Goal: Information Seeking & Learning: Find contact information

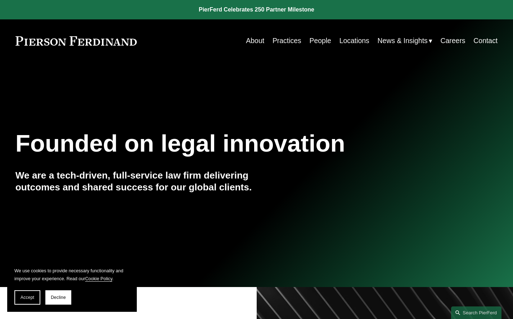
click at [251, 42] on link "About" at bounding box center [255, 41] width 18 height 14
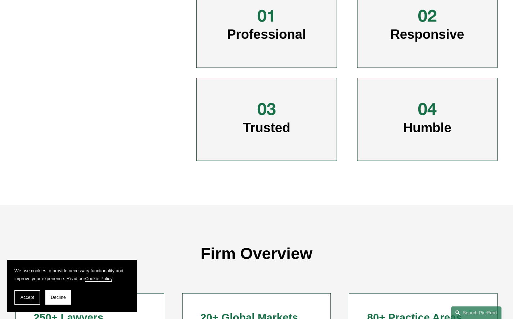
scroll to position [648, 0]
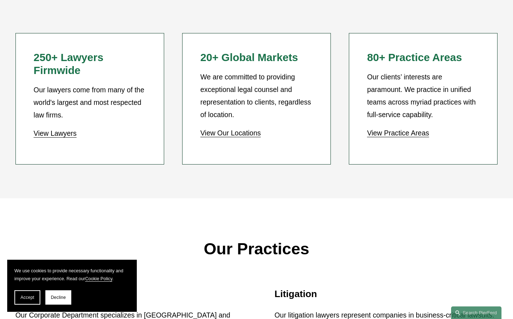
click at [53, 135] on link "View Lawyers" at bounding box center [54, 134] width 43 height 8
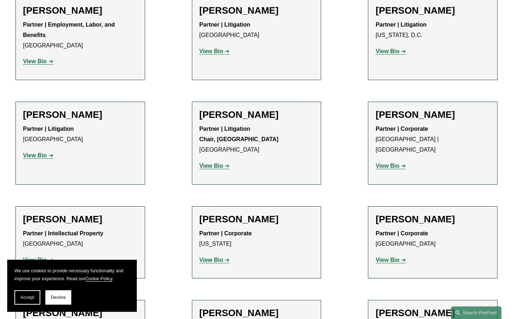
scroll to position [7303, 0]
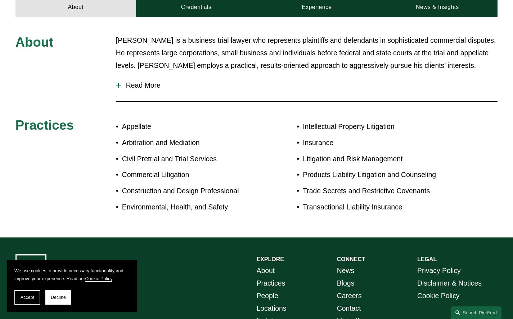
scroll to position [360, 0]
